Goal: Information Seeking & Learning: Understand process/instructions

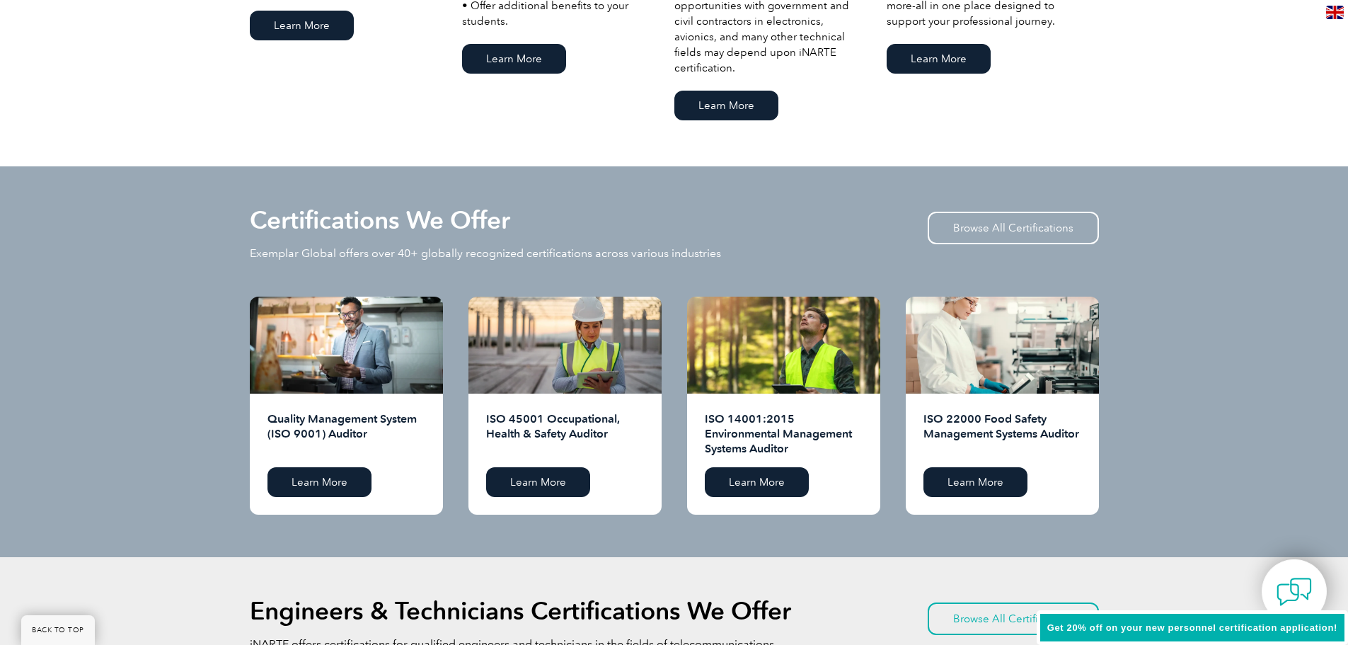
scroll to position [1274, 0]
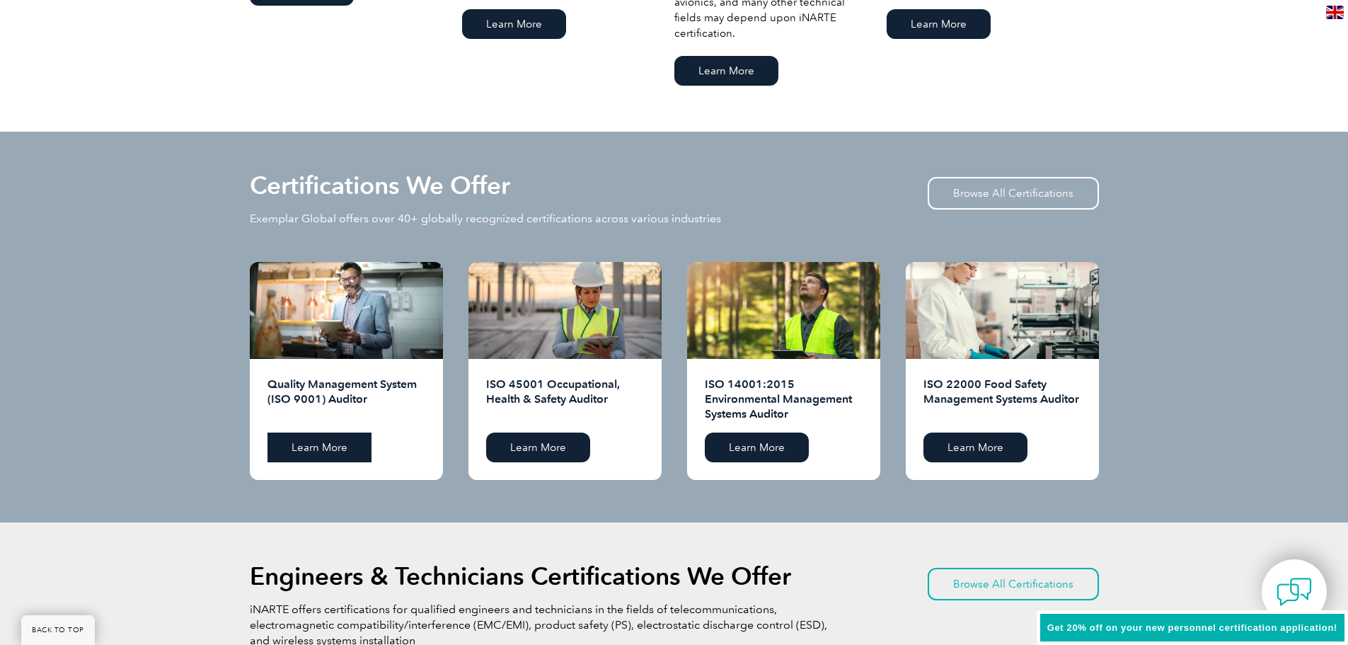
click at [332, 452] on link "Learn More" at bounding box center [320, 447] width 104 height 30
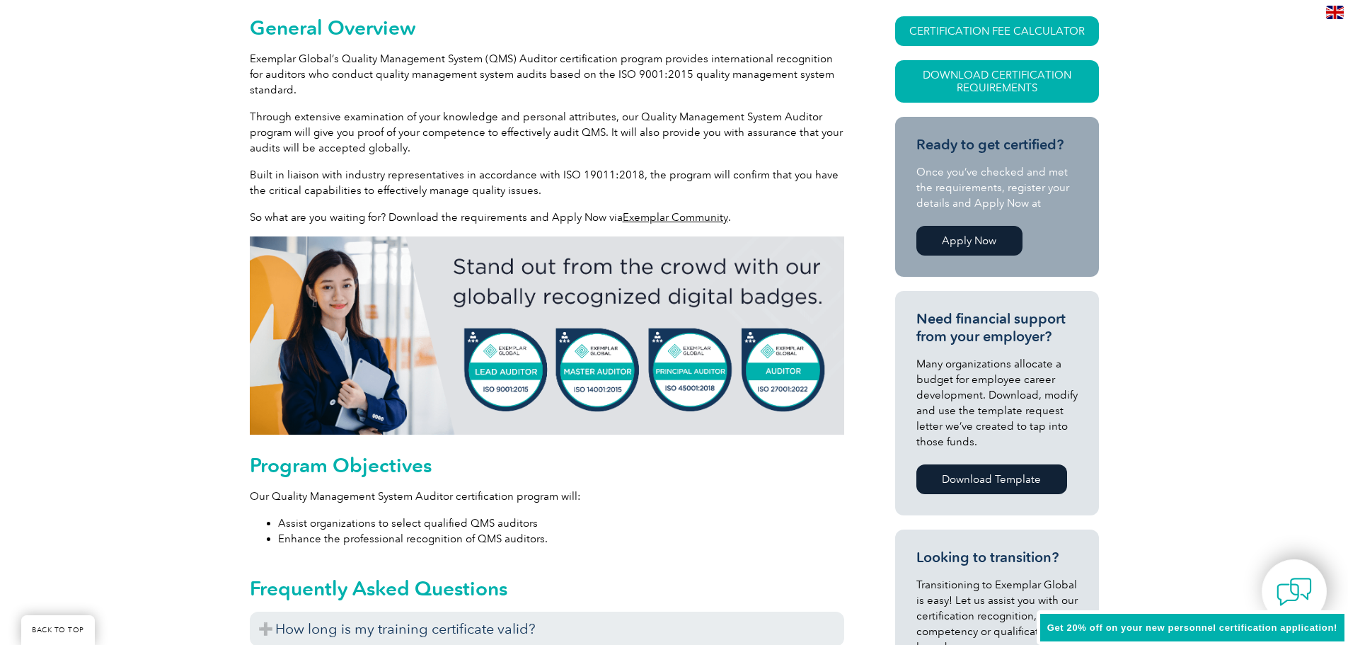
scroll to position [354, 0]
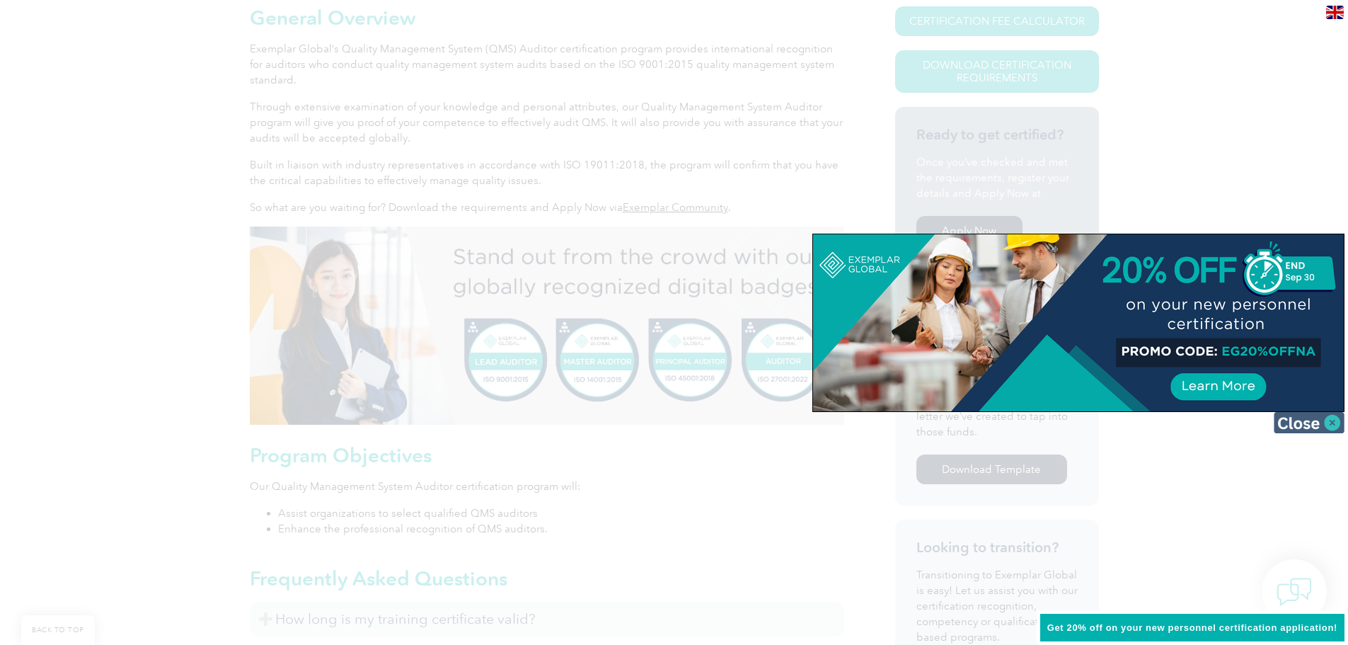
click at [1321, 426] on img at bounding box center [1309, 422] width 71 height 21
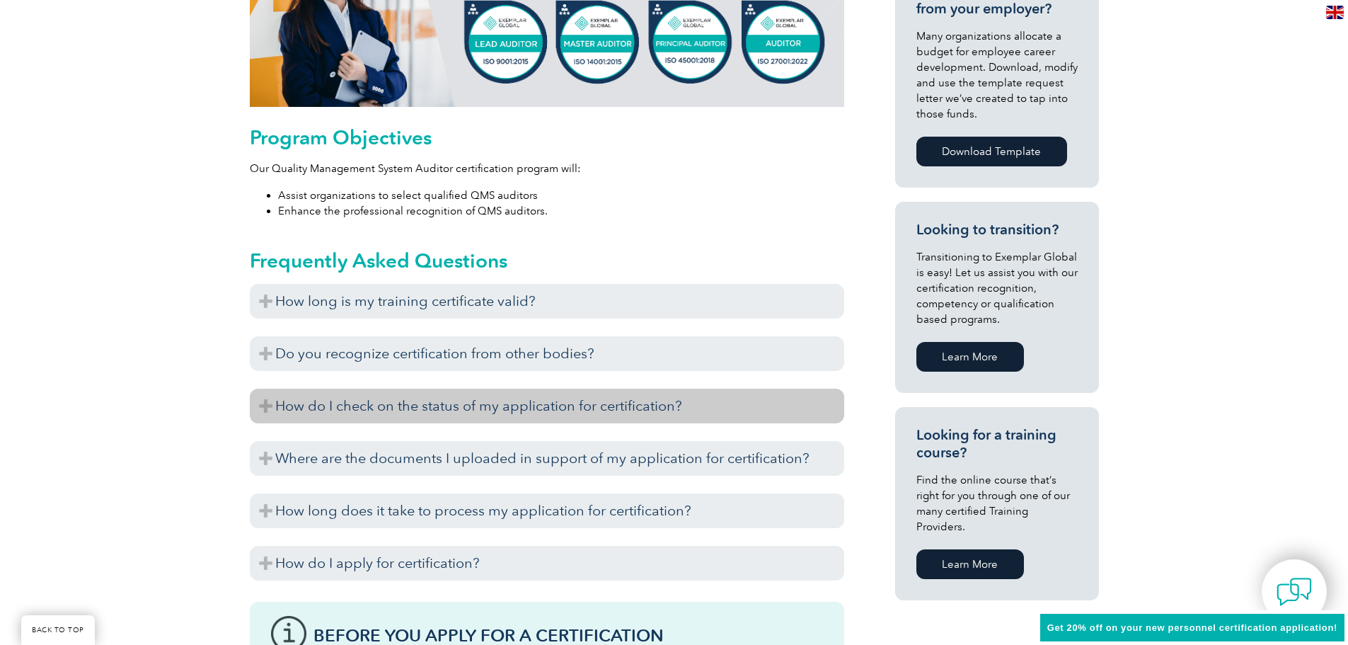
scroll to position [708, 0]
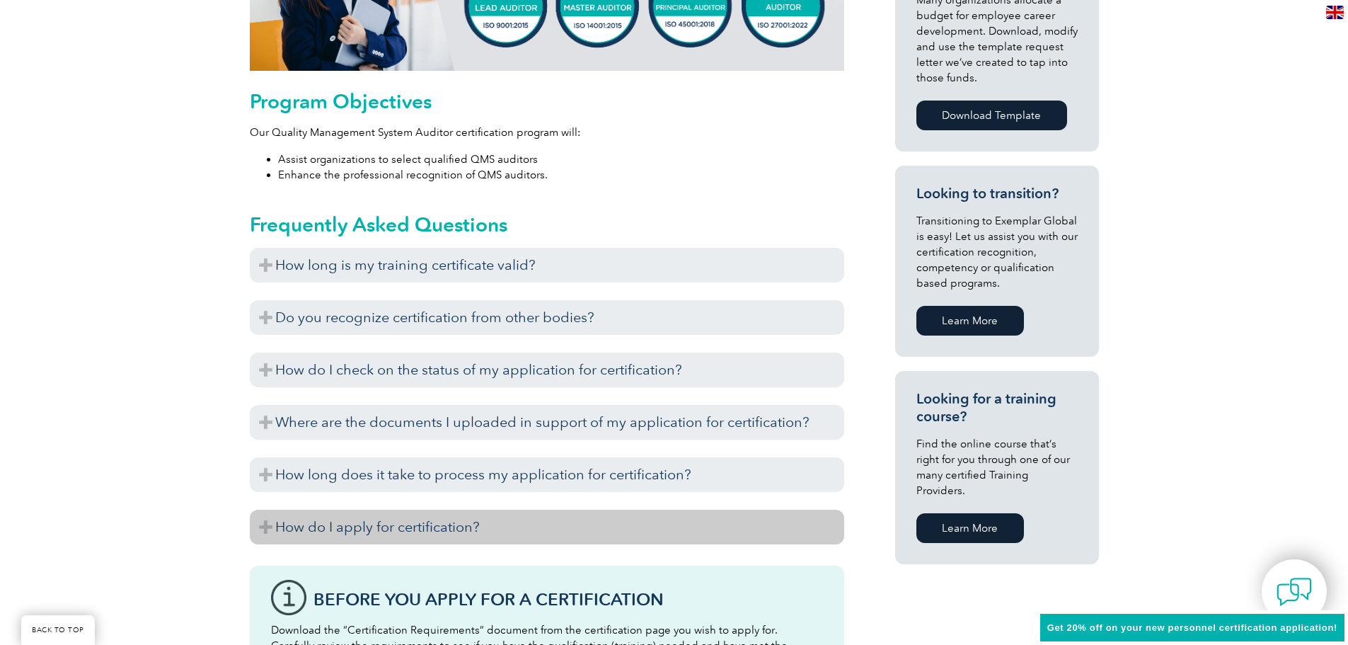
click at [330, 537] on h3 "How do I apply for certification?" at bounding box center [547, 527] width 595 height 35
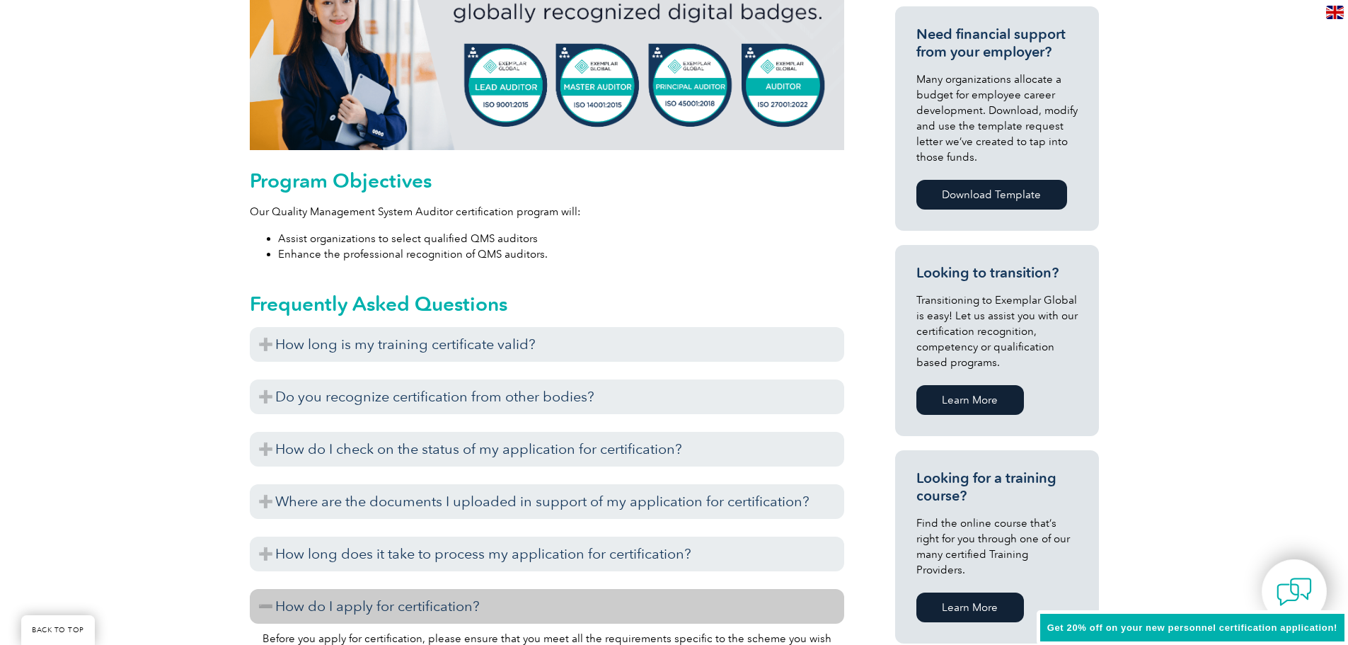
scroll to position [637, 0]
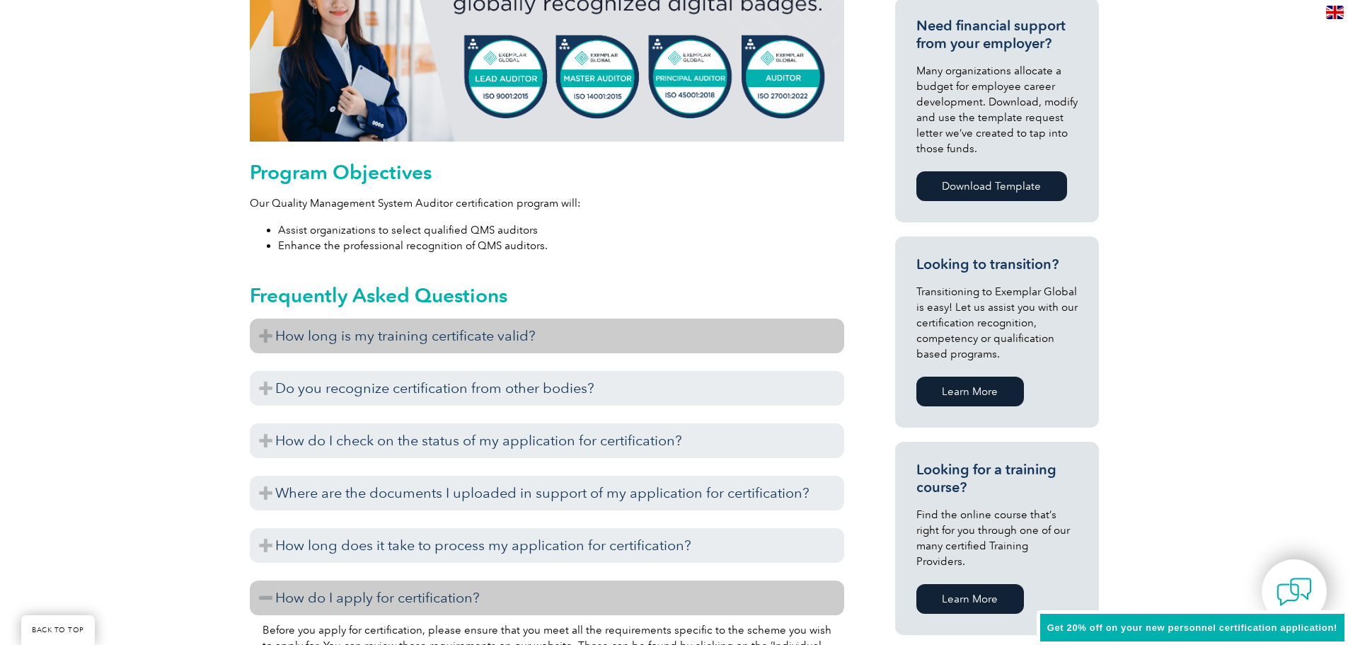
click at [310, 331] on h3 "How long is my training certificate valid?" at bounding box center [547, 335] width 595 height 35
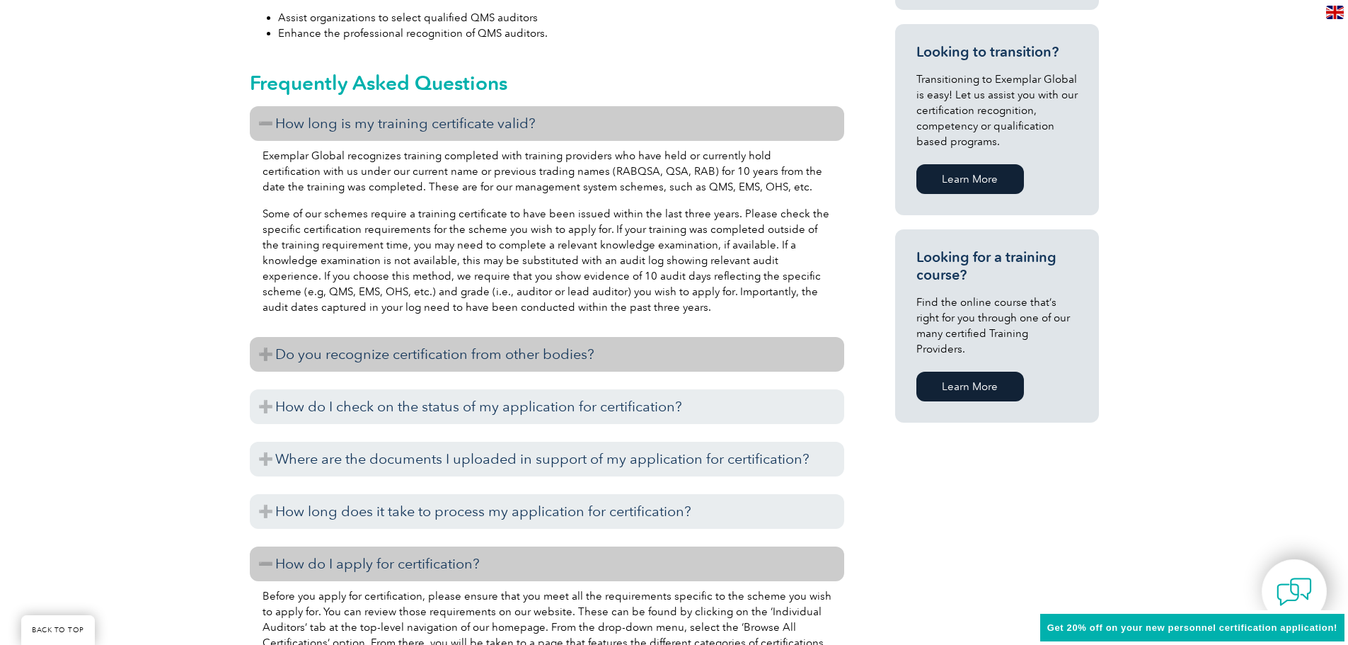
click at [320, 355] on h3 "Do you recognize certification from other bodies?" at bounding box center [547, 354] width 595 height 35
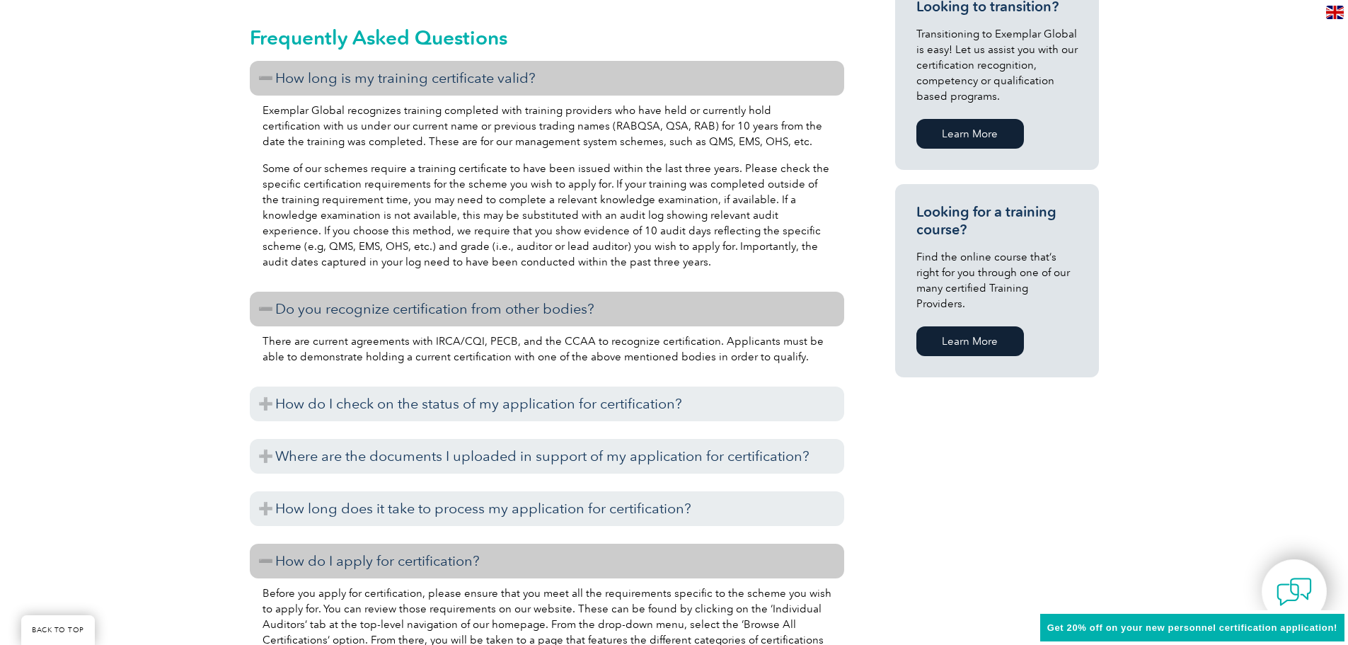
scroll to position [920, 0]
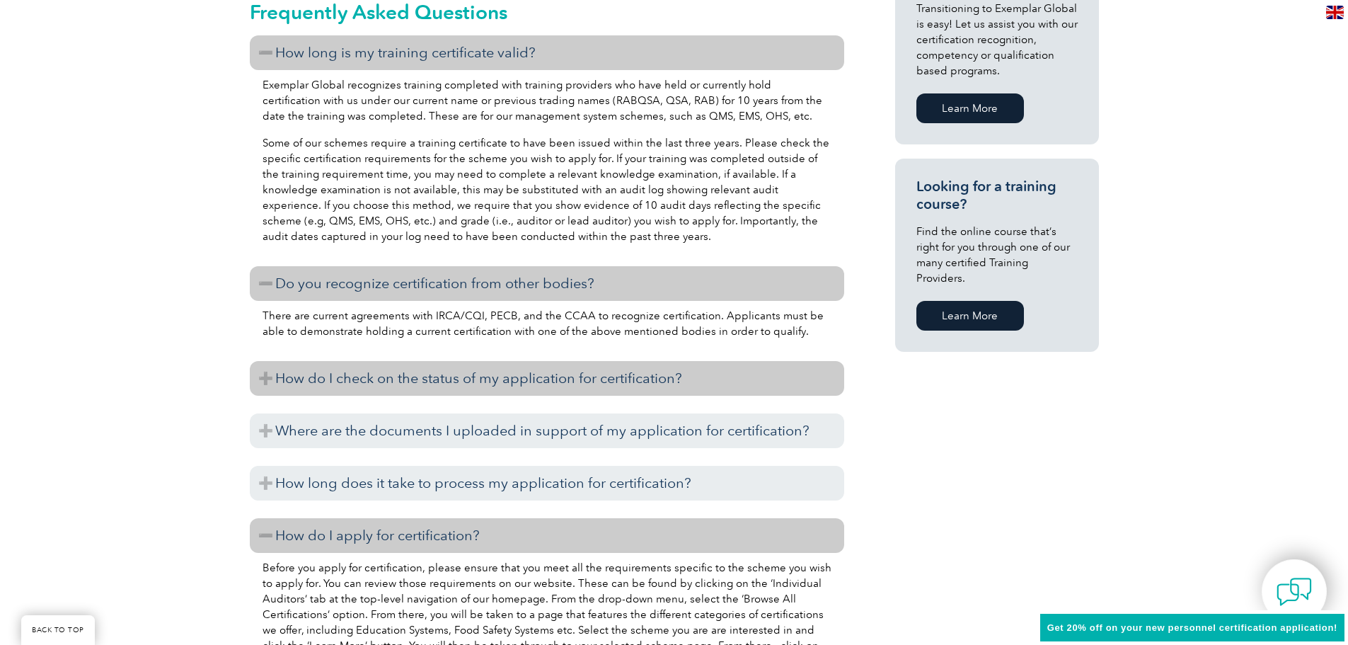
click at [350, 383] on h3 "How do I check on the status of my application for certification?" at bounding box center [547, 378] width 595 height 35
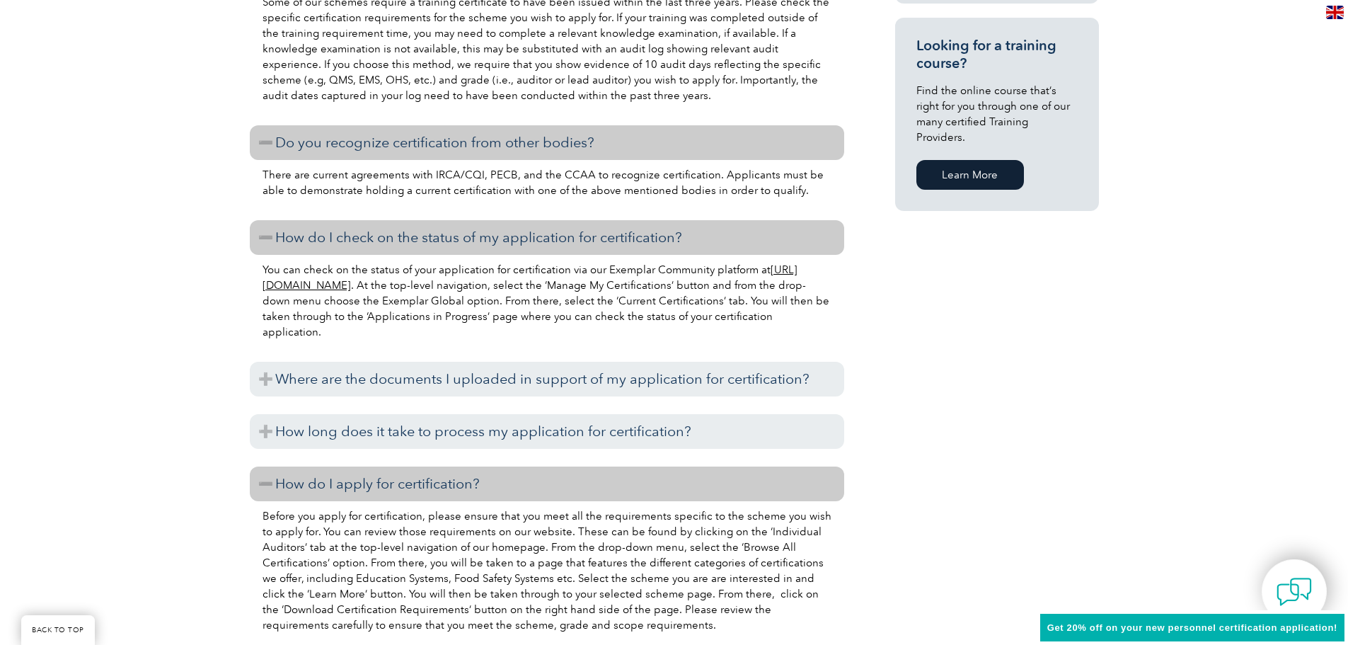
scroll to position [1062, 0]
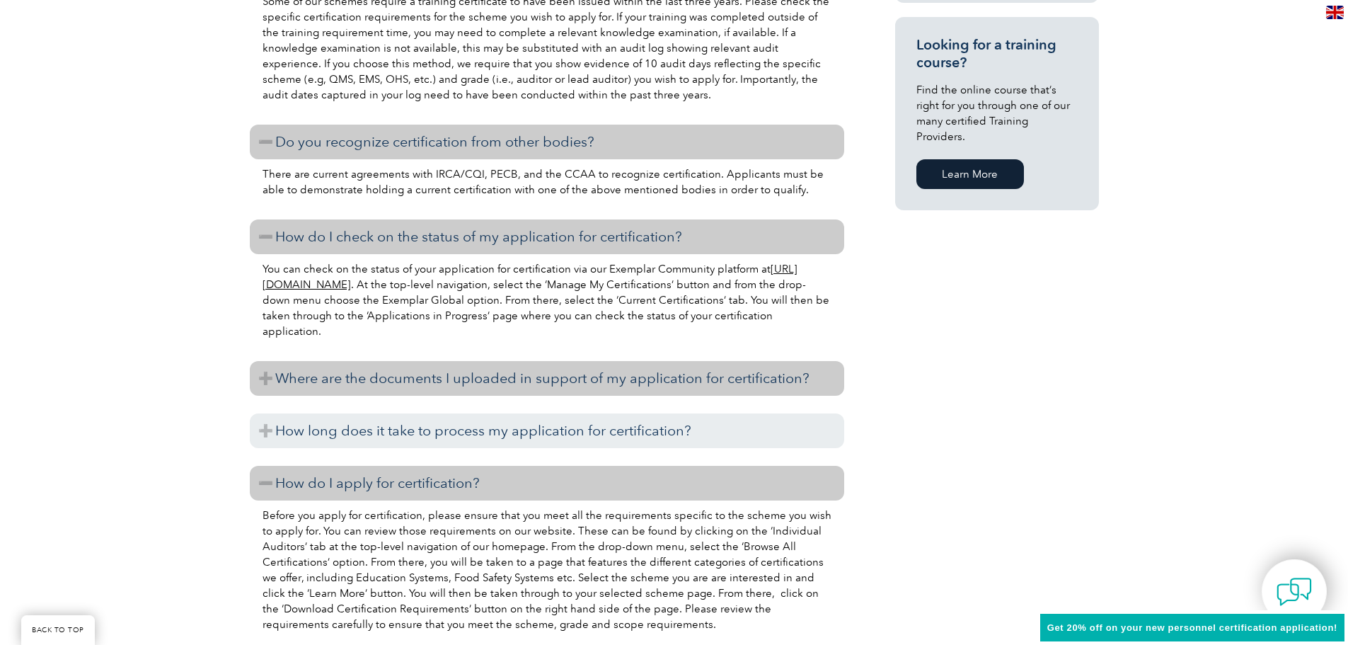
click at [357, 390] on h3 "Where are the documents I uploaded in support of my application for certificati…" at bounding box center [547, 378] width 595 height 35
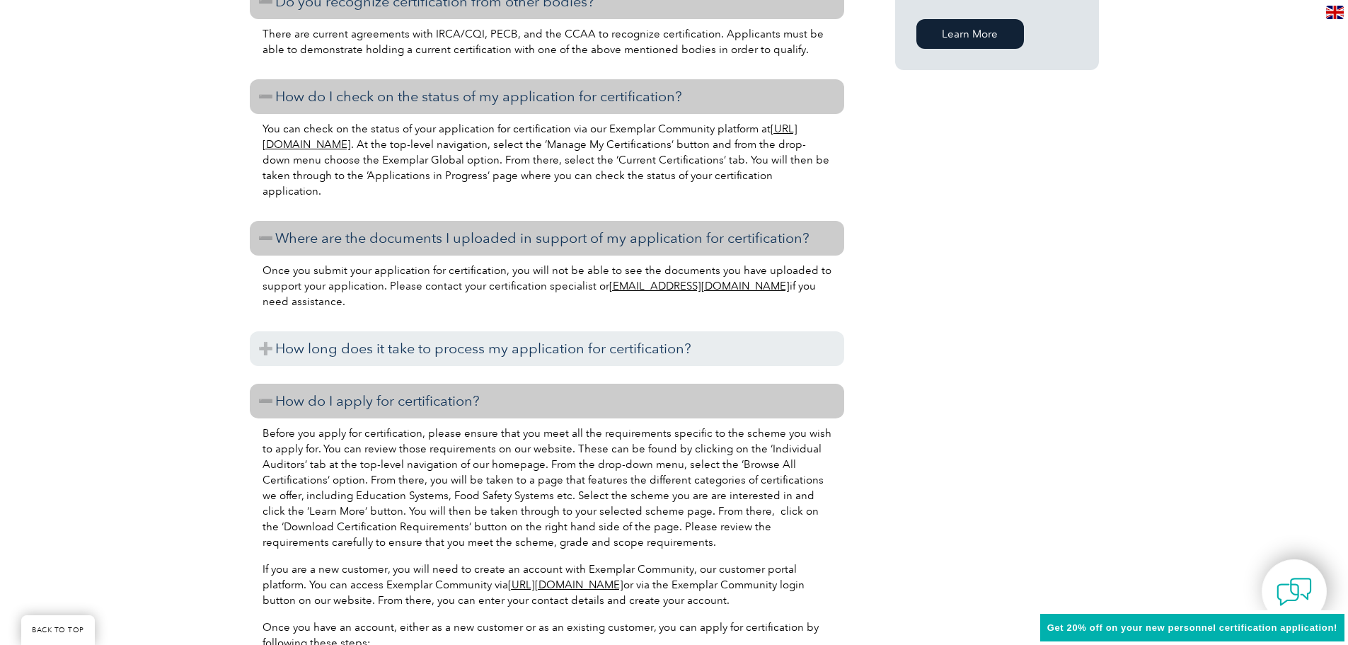
scroll to position [1203, 0]
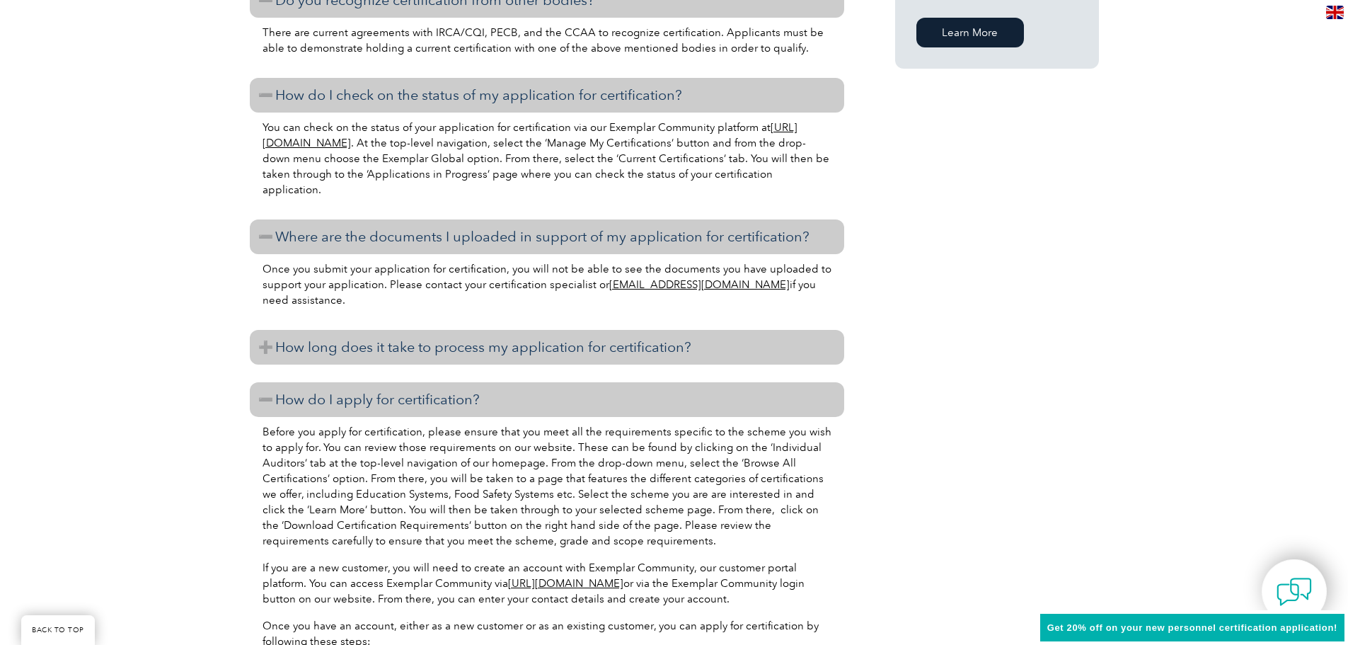
click at [379, 339] on h3 "How long does it take to process my application for certification?" at bounding box center [547, 347] width 595 height 35
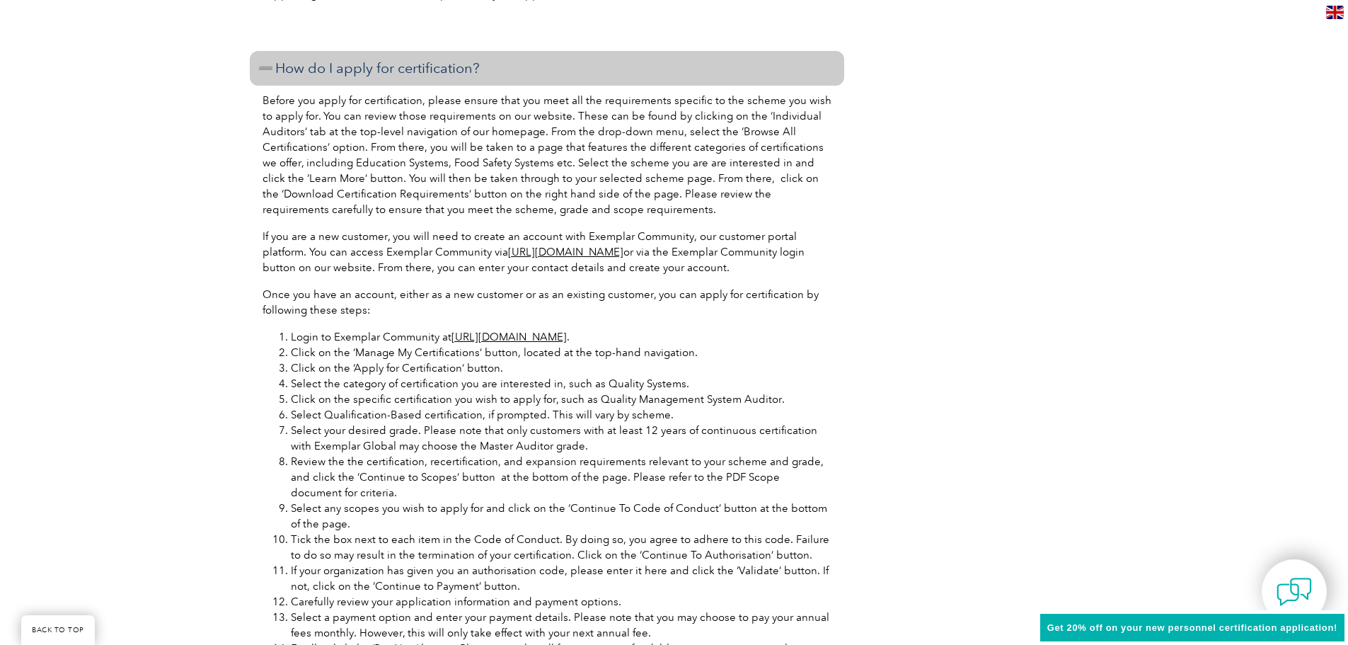
scroll to position [1699, 0]
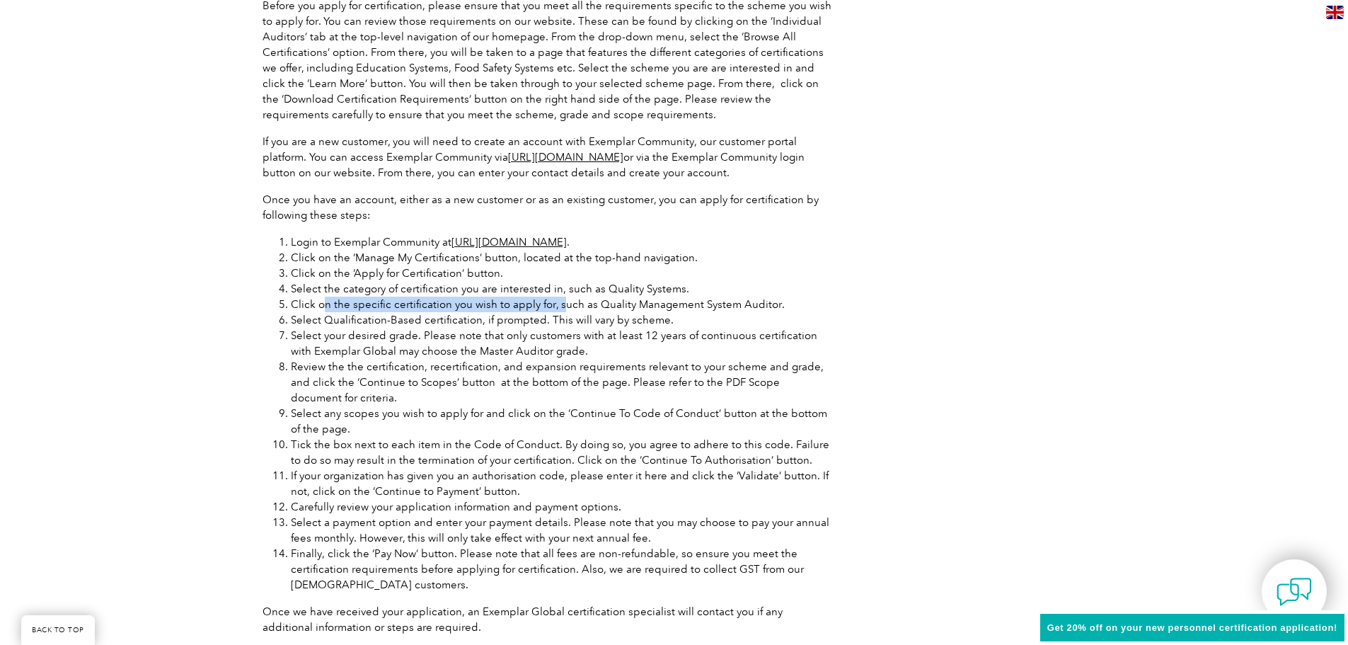
drag, startPoint x: 325, startPoint y: 306, endPoint x: 595, endPoint y: 314, distance: 269.8
click at [584, 311] on li "Click on the specific certification you wish to apply for, such as Quality Mana…" at bounding box center [561, 305] width 541 height 16
click at [595, 314] on li "Select Qualification-Based certification, if prompted. This will vary by scheme." at bounding box center [561, 320] width 541 height 16
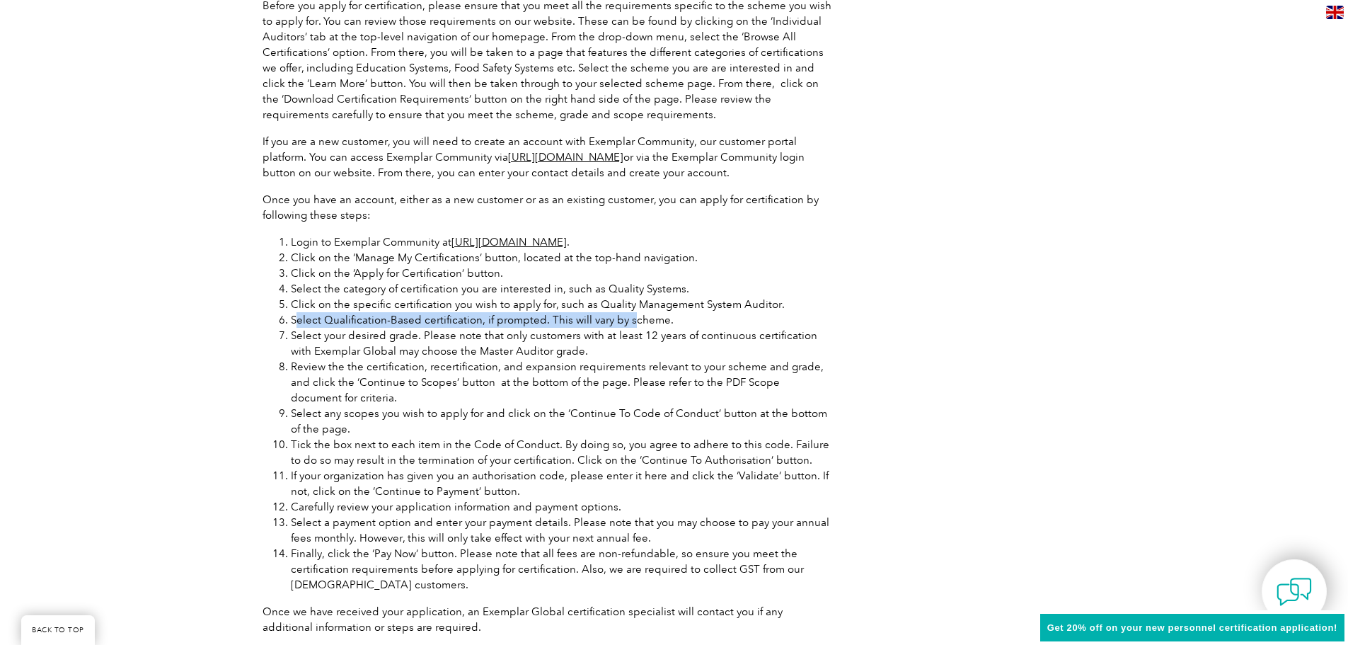
drag, startPoint x: 299, startPoint y: 322, endPoint x: 653, endPoint y: 331, distance: 354.0
click at [644, 330] on ol "Login to Exemplar Community at [URL][DOMAIN_NAME] . Click on the ‘Manage My Cer…" at bounding box center [547, 413] width 569 height 358
click at [651, 332] on li "Select your desired grade. Please note that only customers with at least 12 yea…" at bounding box center [561, 343] width 541 height 31
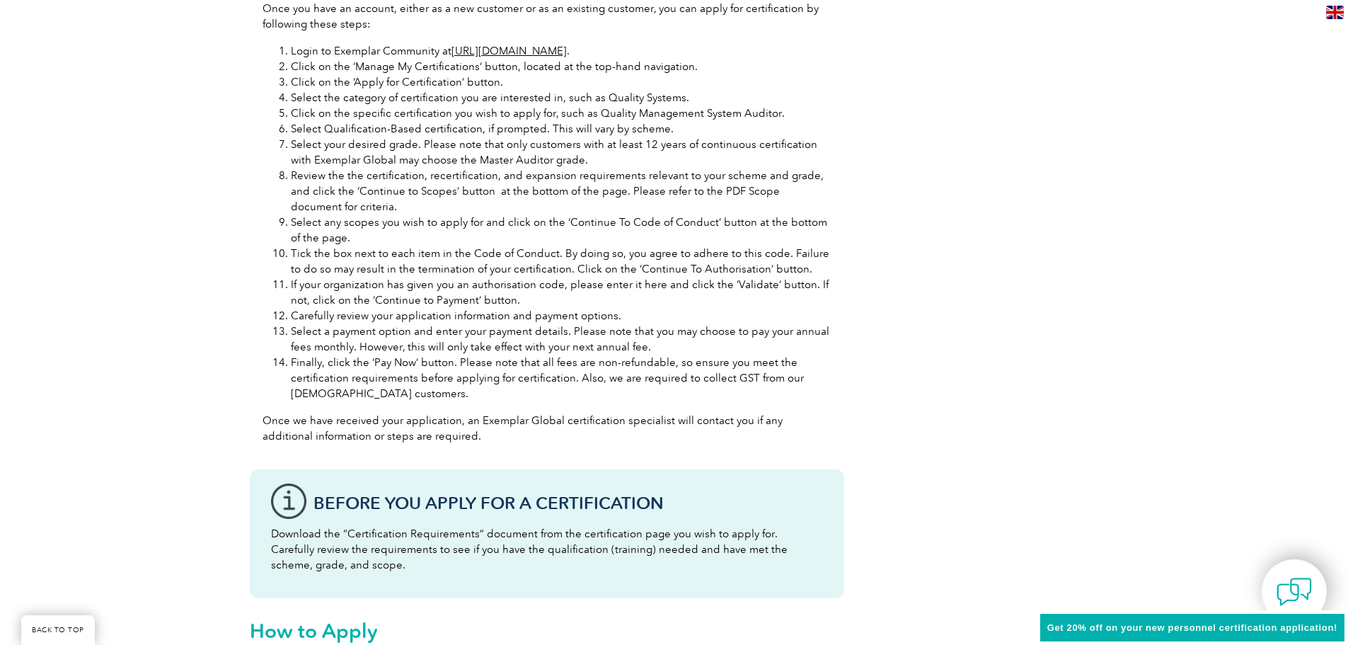
scroll to position [1911, 0]
